Goal: Information Seeking & Learning: Find specific page/section

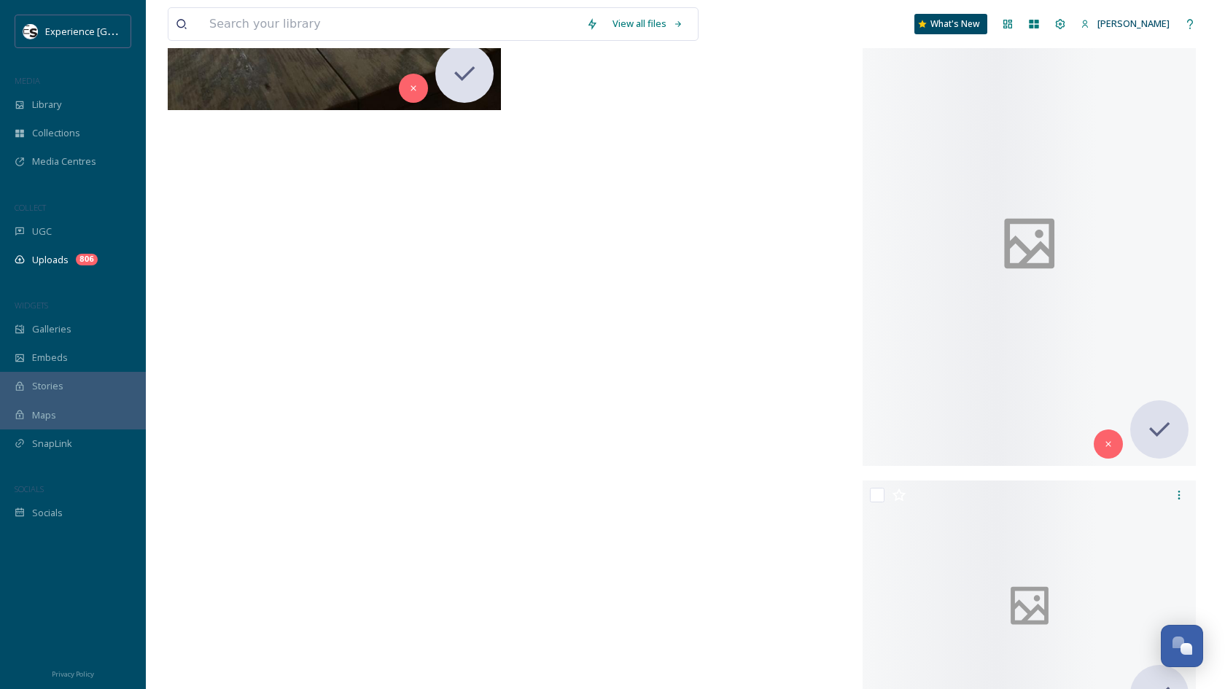
scroll to position [7327, 0]
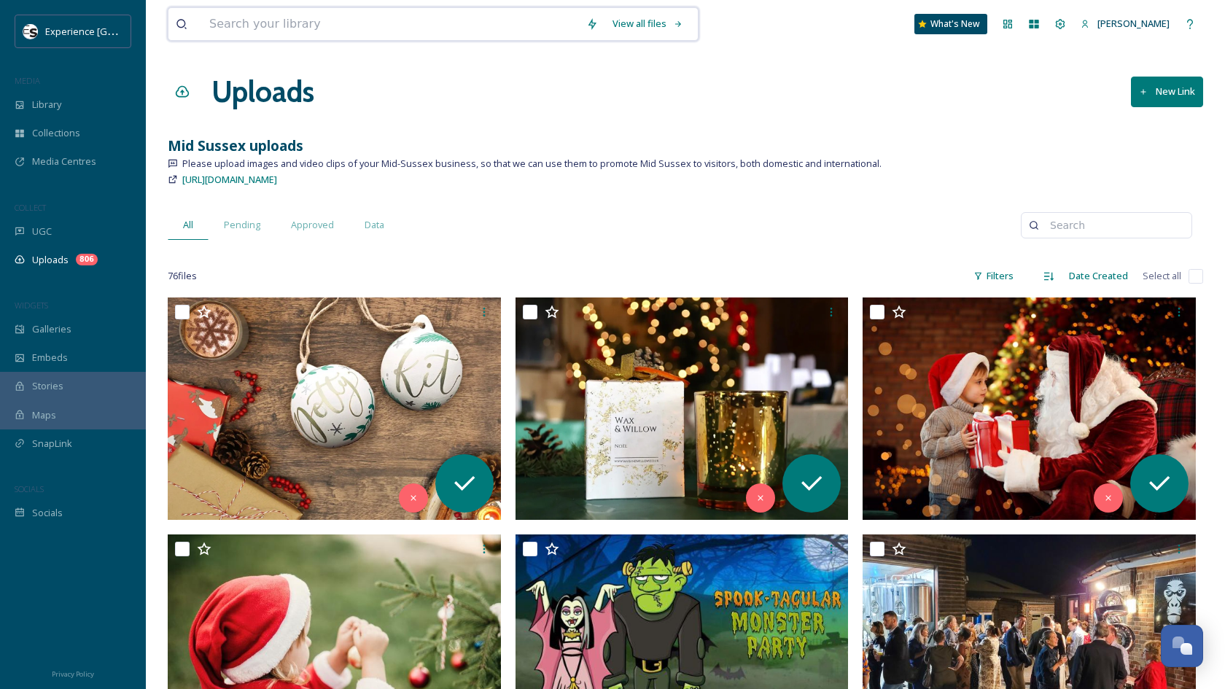
click at [365, 24] on input at bounding box center [390, 24] width 377 height 32
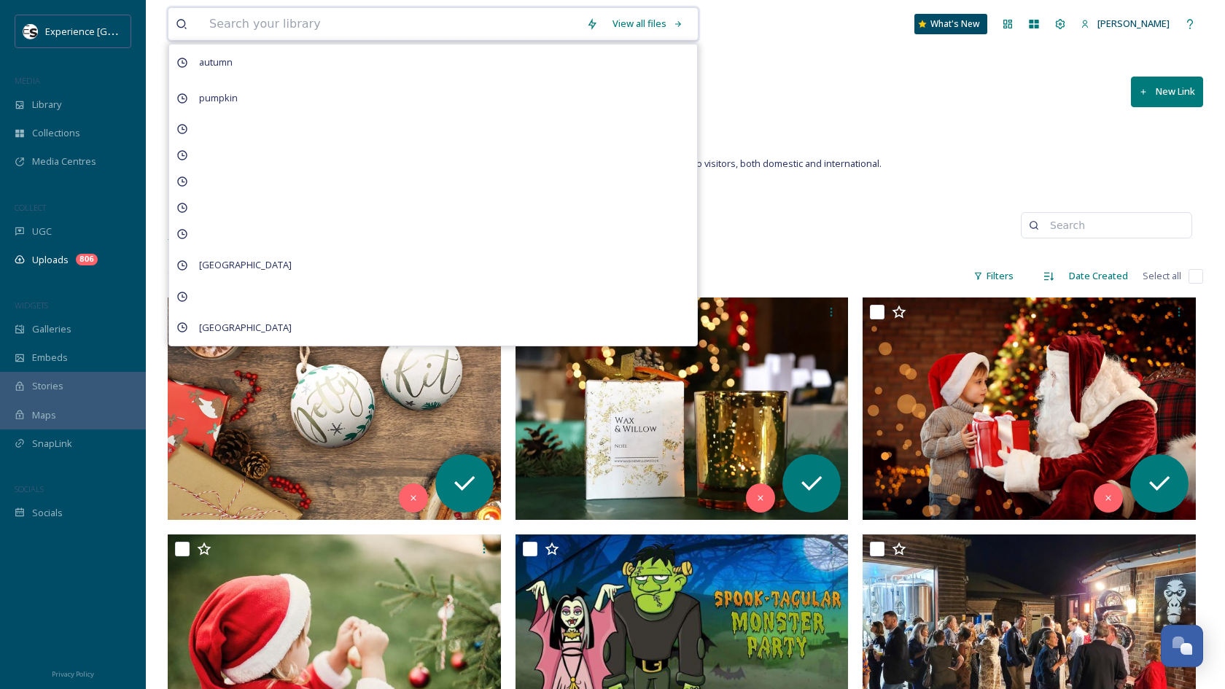
paste input "Cuckfield"
type input "Cuckfield"
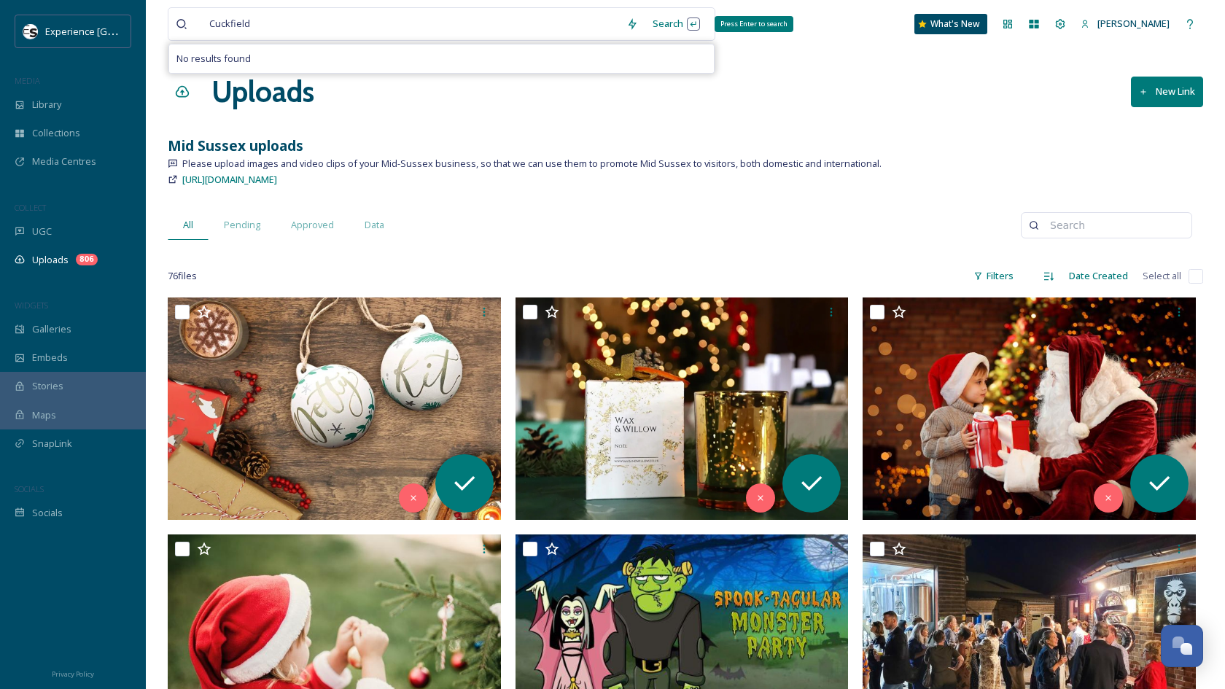
click at [691, 26] on div "Search Press Enter to search" at bounding box center [676, 23] width 62 height 28
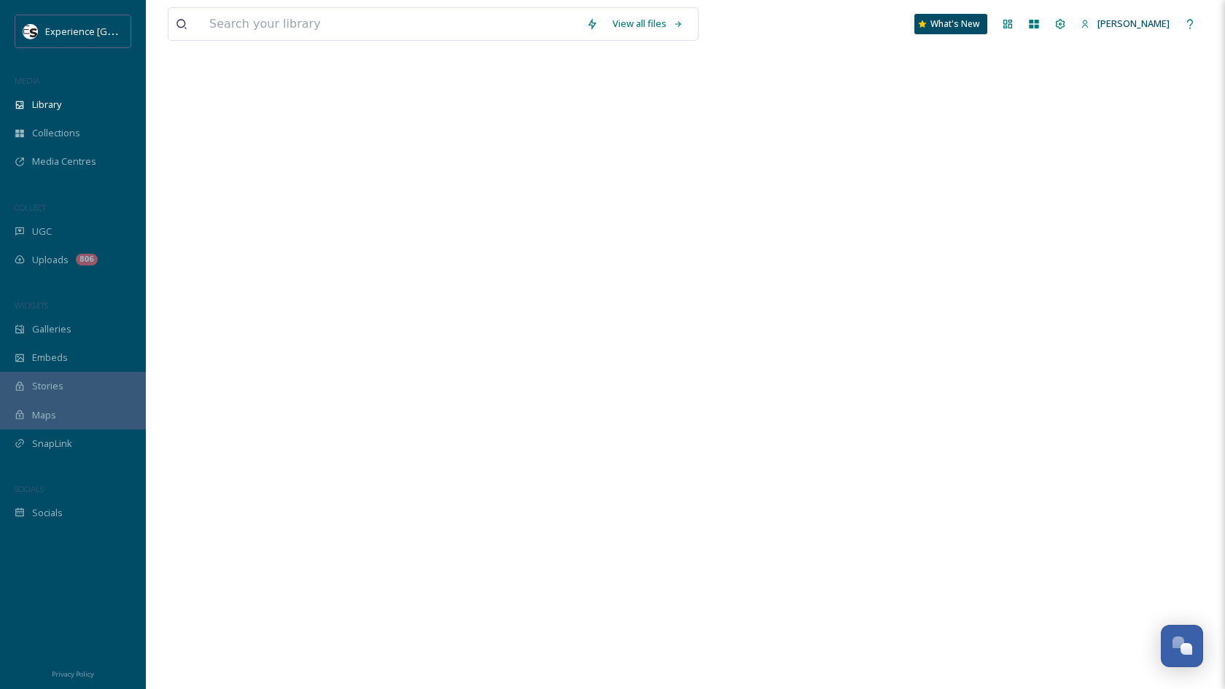
scroll to position [179, 0]
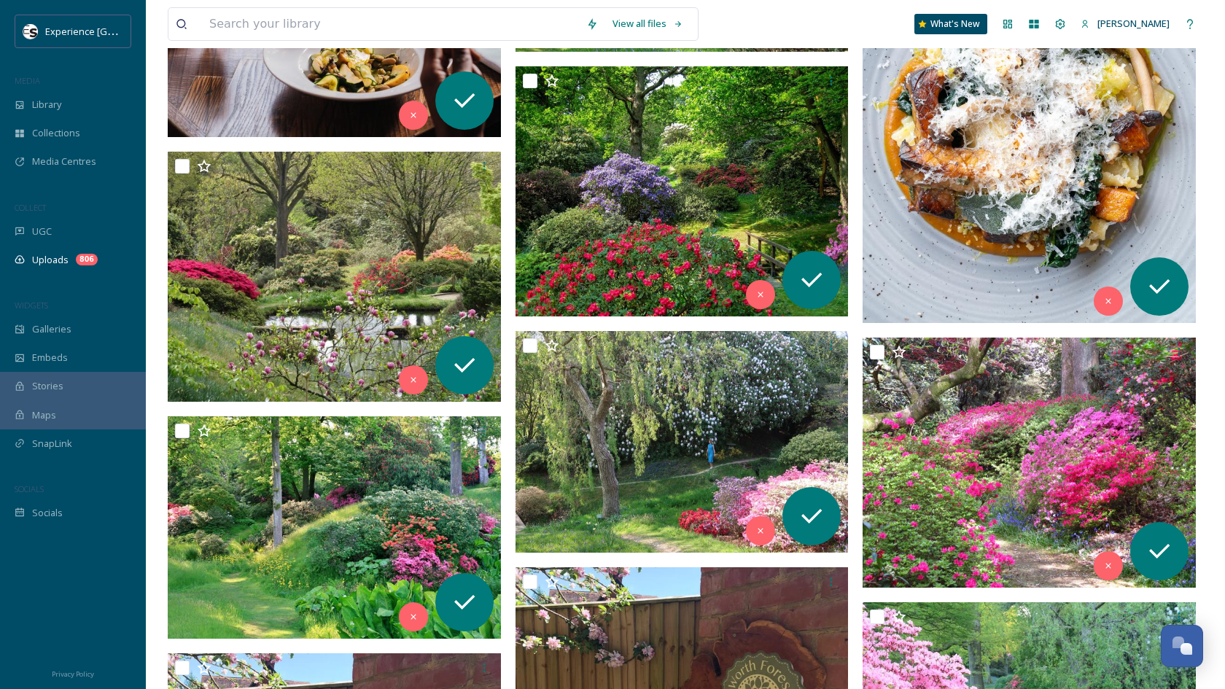
scroll to position [3061, 0]
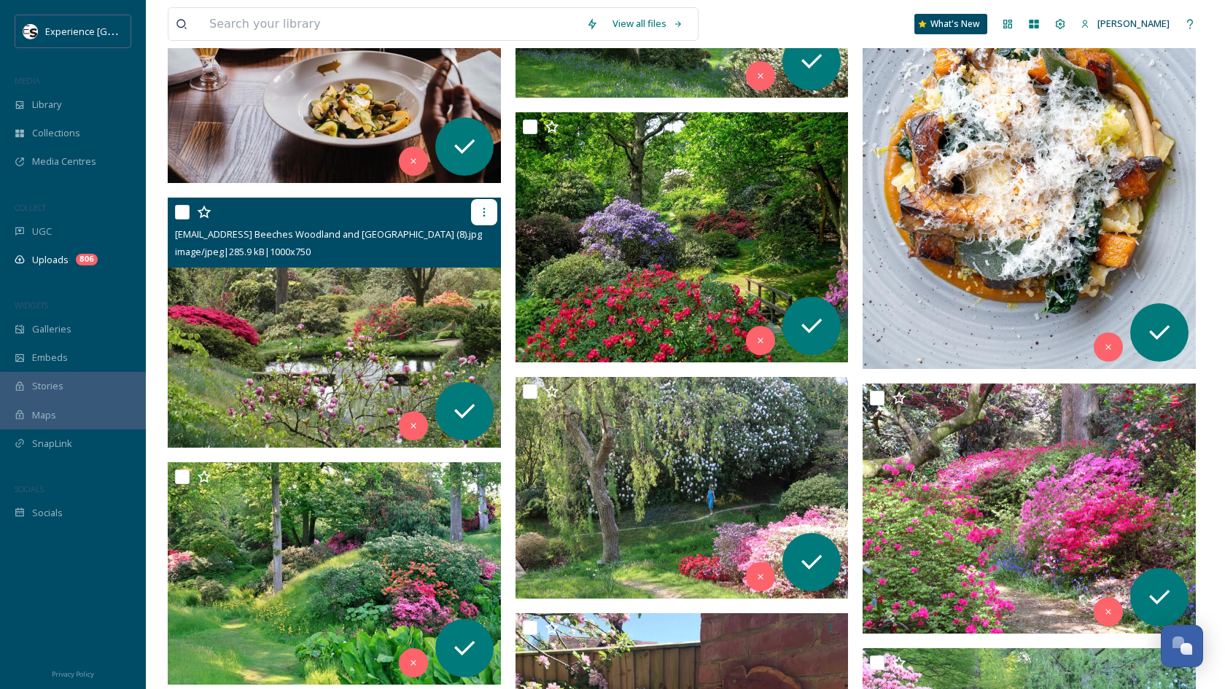
click at [479, 214] on icon at bounding box center [484, 212] width 12 height 12
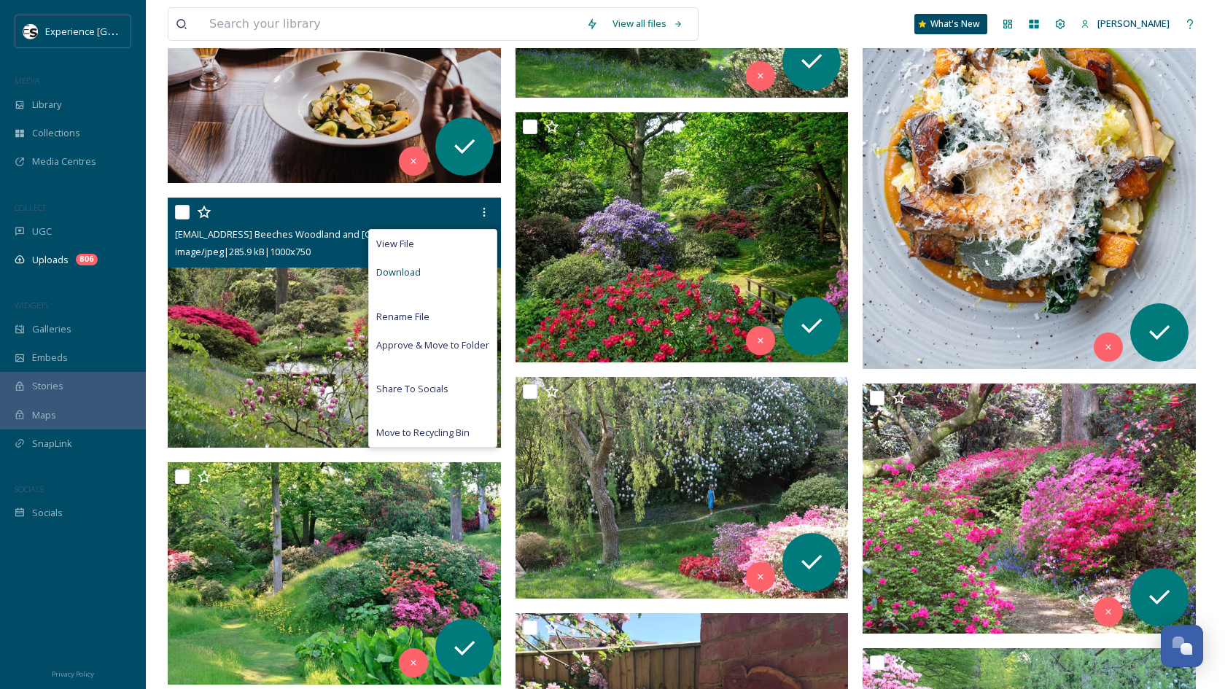
click at [455, 271] on div "Download" at bounding box center [433, 272] width 128 height 28
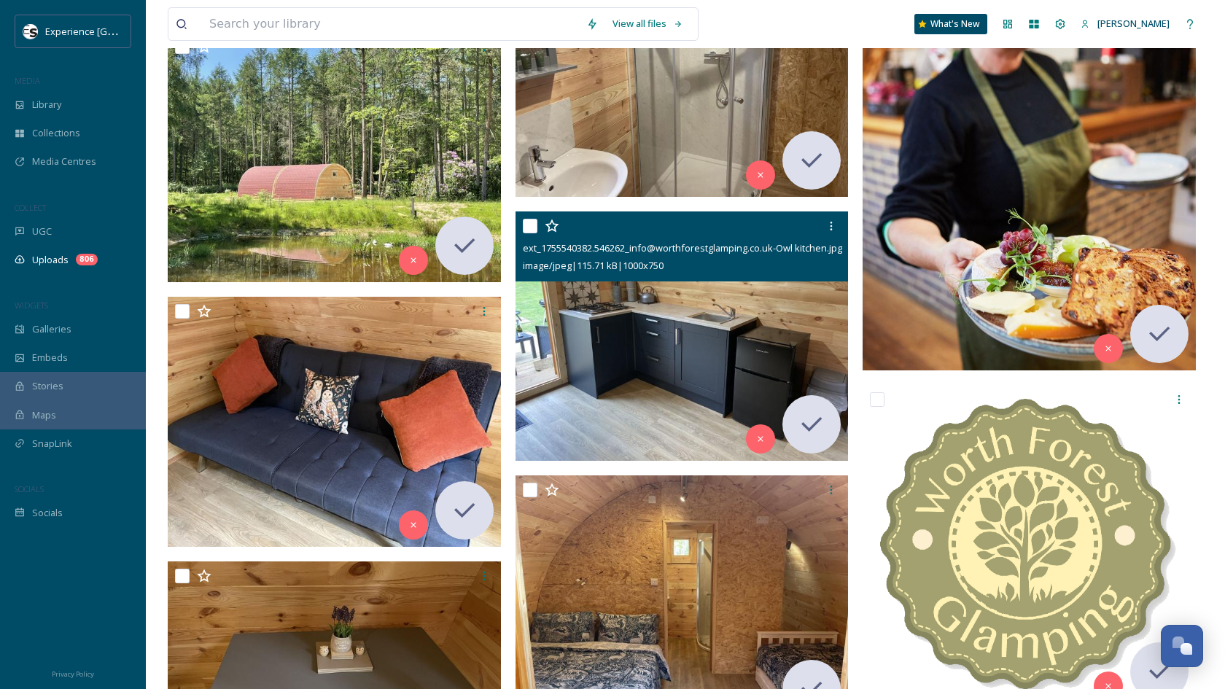
scroll to position [4595, 0]
